Goal: Information Seeking & Learning: Learn about a topic

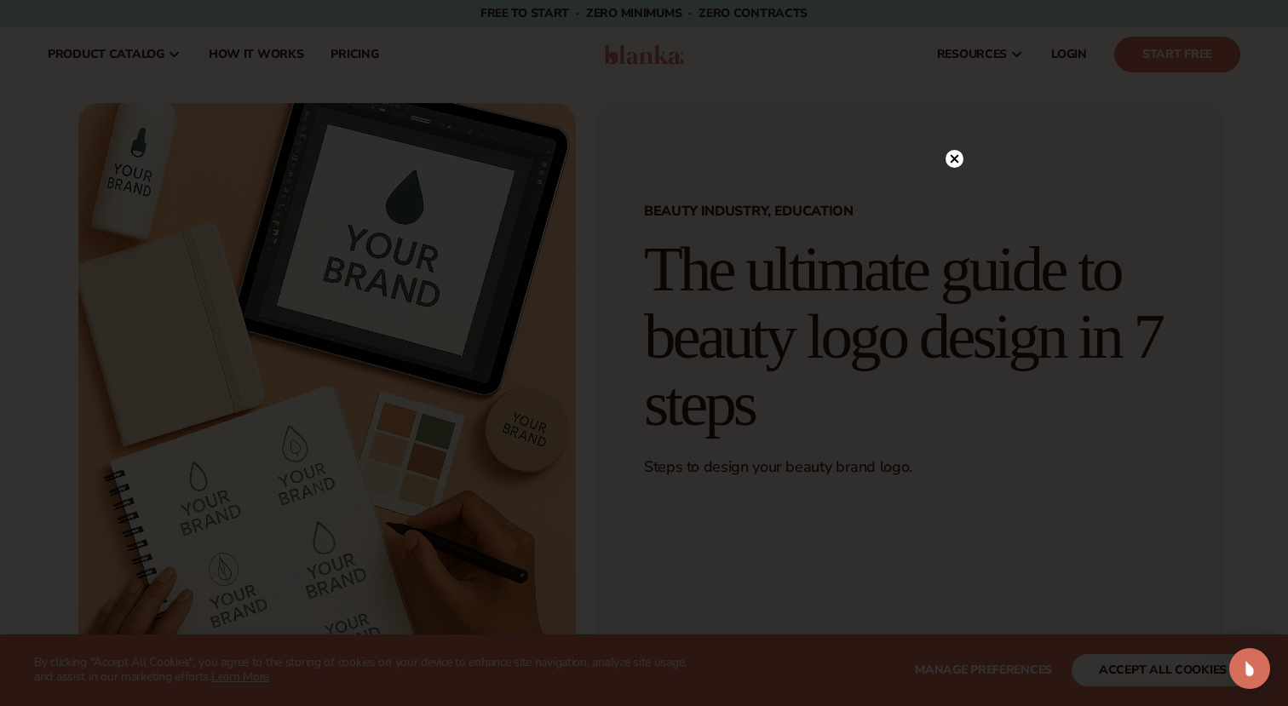
click at [956, 158] on circle at bounding box center [954, 159] width 18 height 18
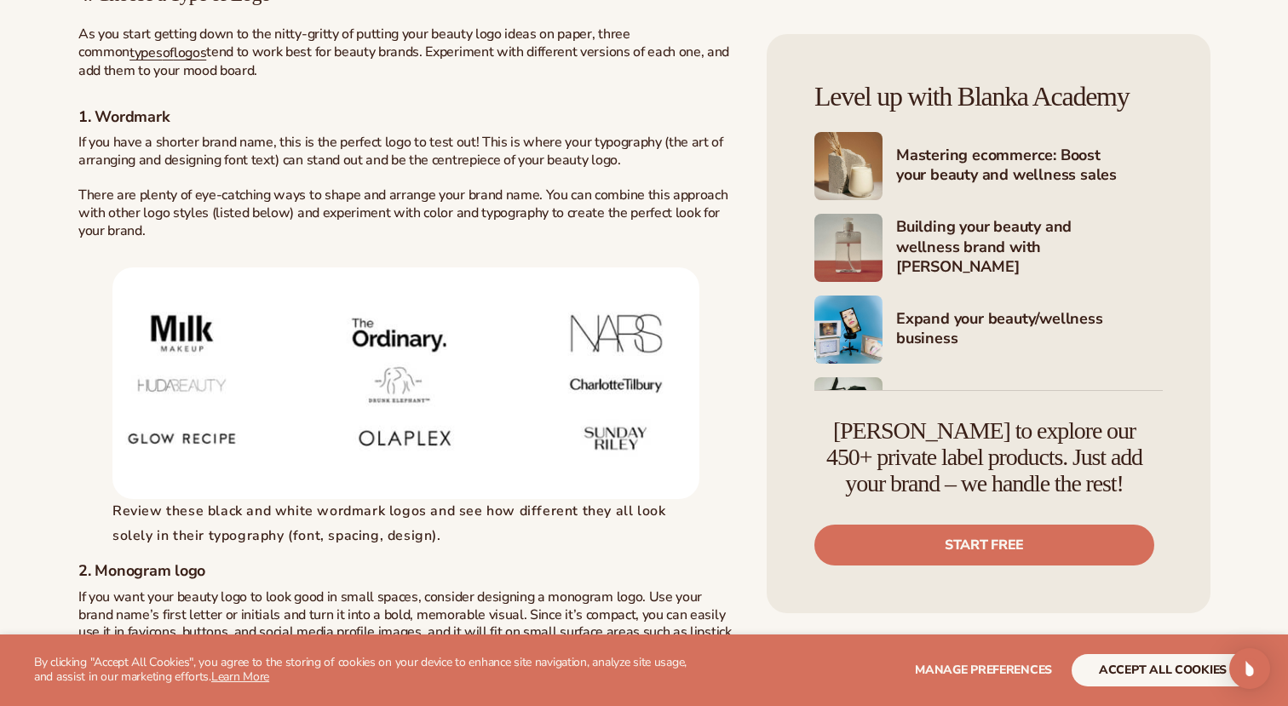
scroll to position [2688, 0]
click at [571, 351] on img at bounding box center [405, 383] width 587 height 232
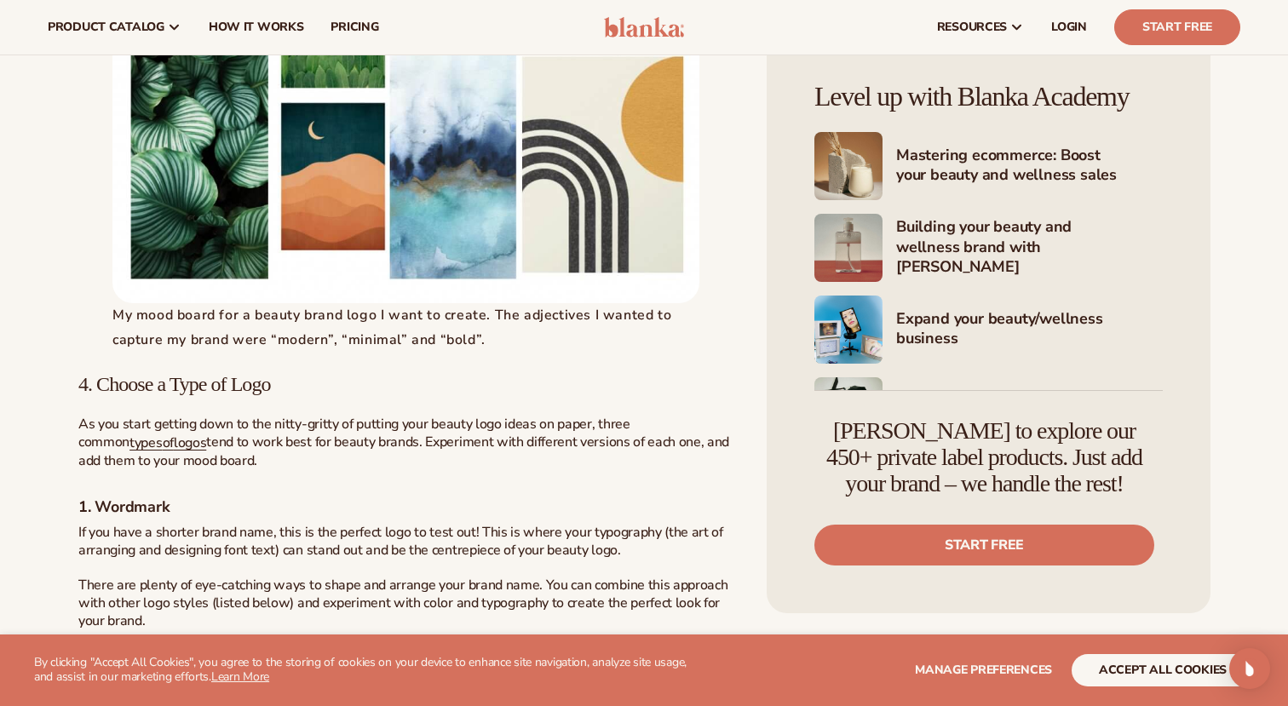
scroll to position [2076, 0]
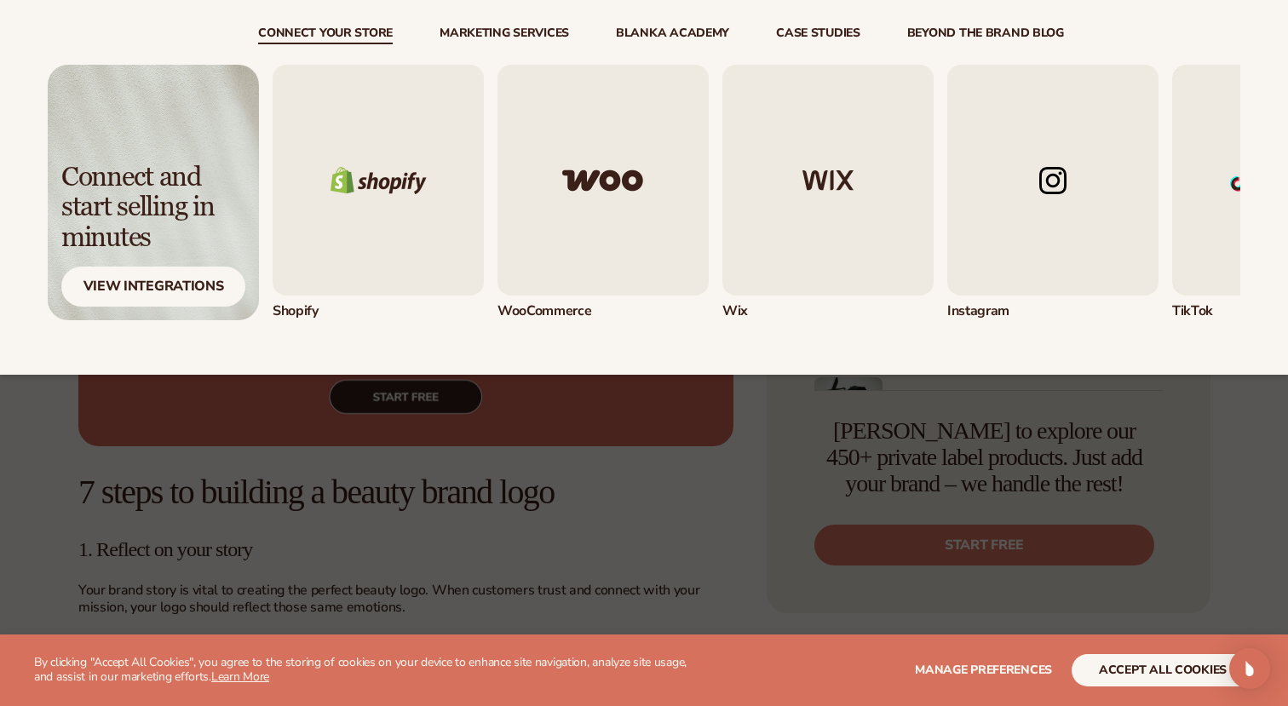
scroll to position [973, 0]
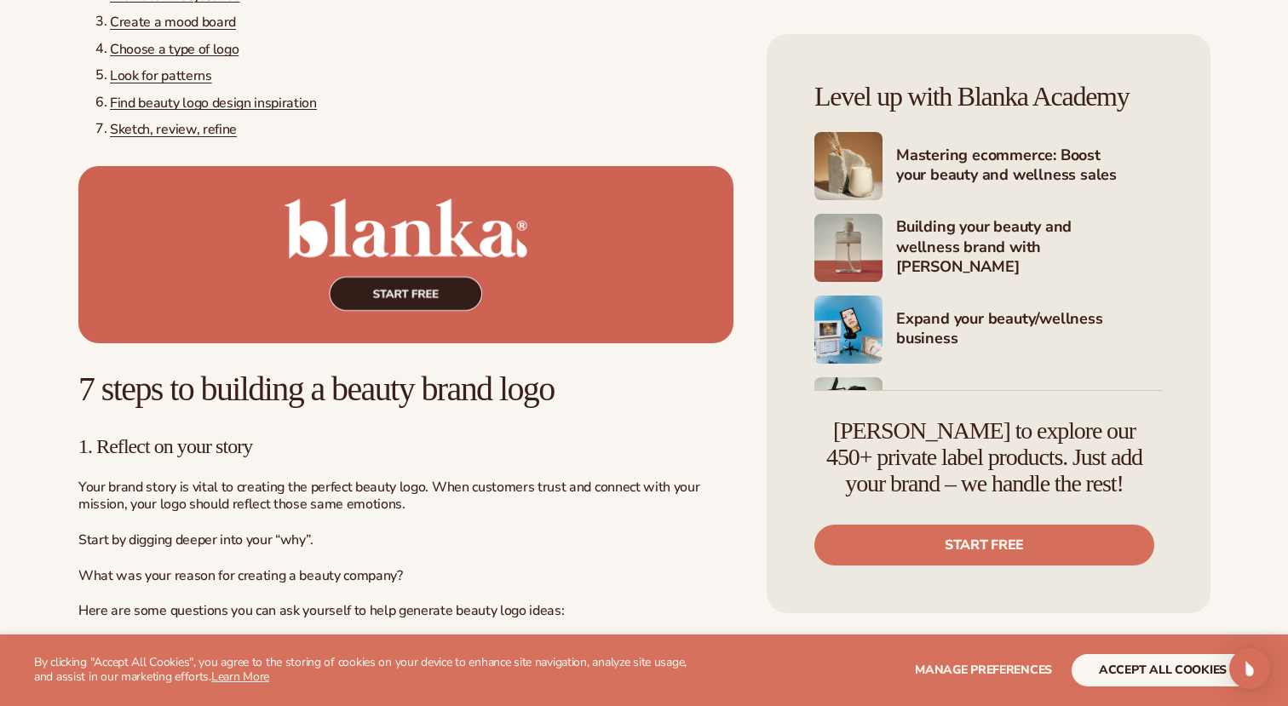
scroll to position [973, 0]
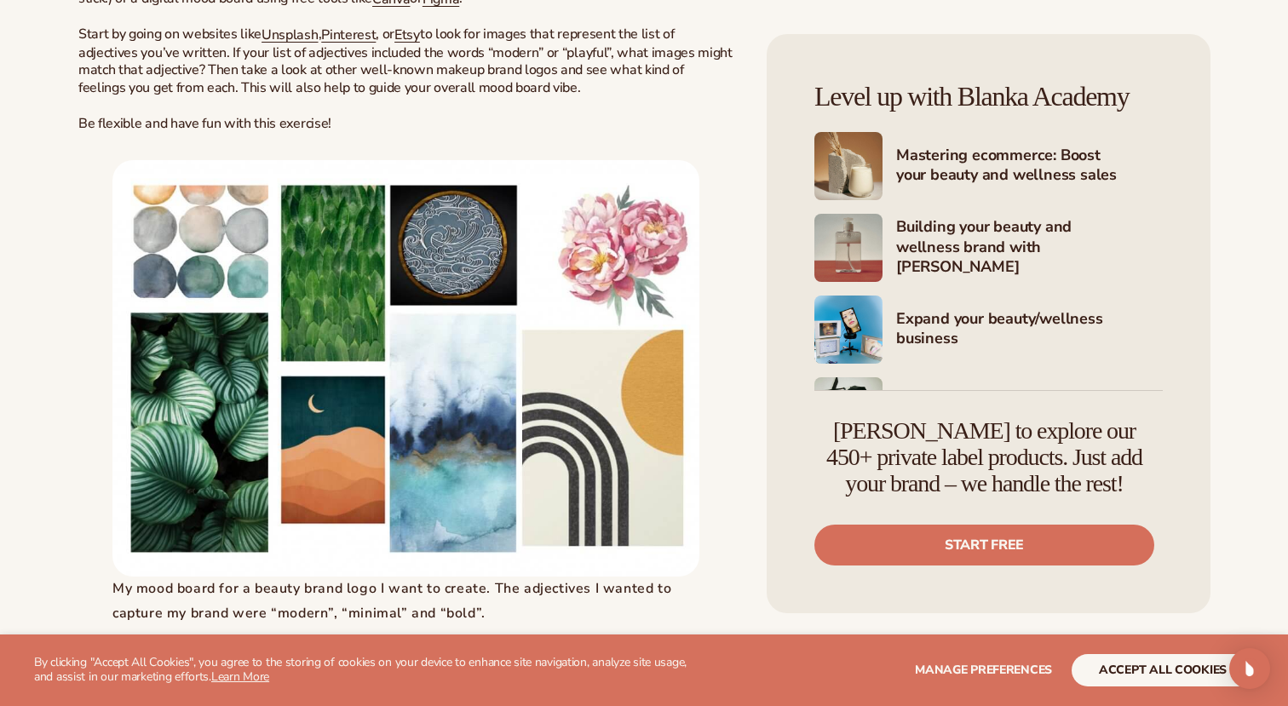
scroll to position [2076, 0]
